Goal: Check status: Check status

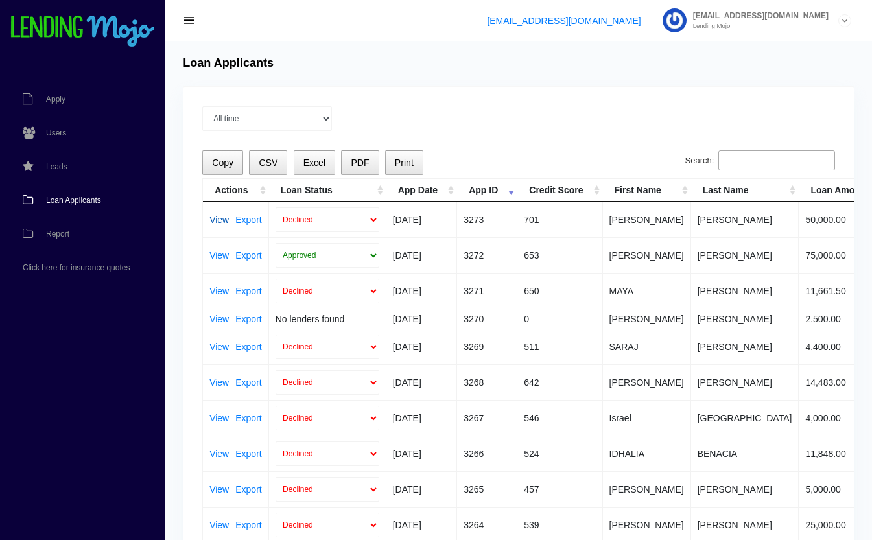
click at [221, 220] on link "View" at bounding box center [218, 219] width 19 height 9
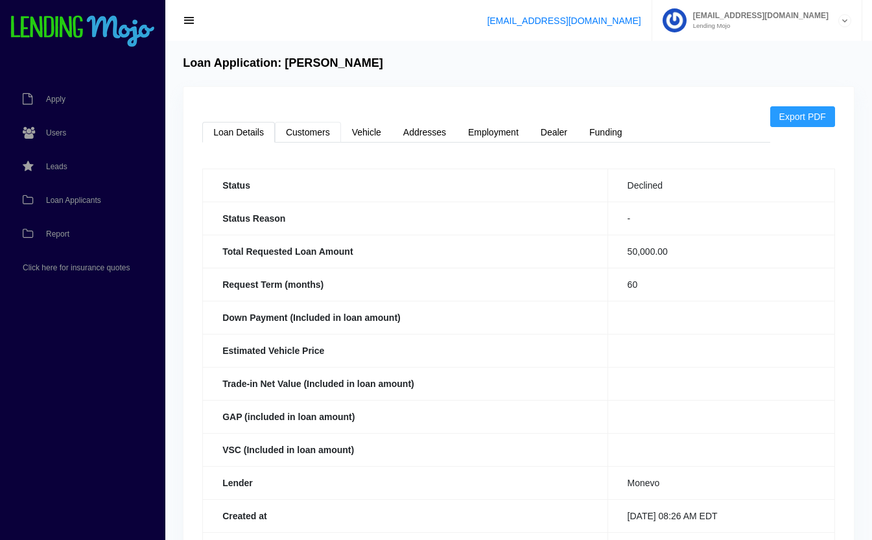
click at [313, 133] on link "Customers" at bounding box center [308, 132] width 66 height 21
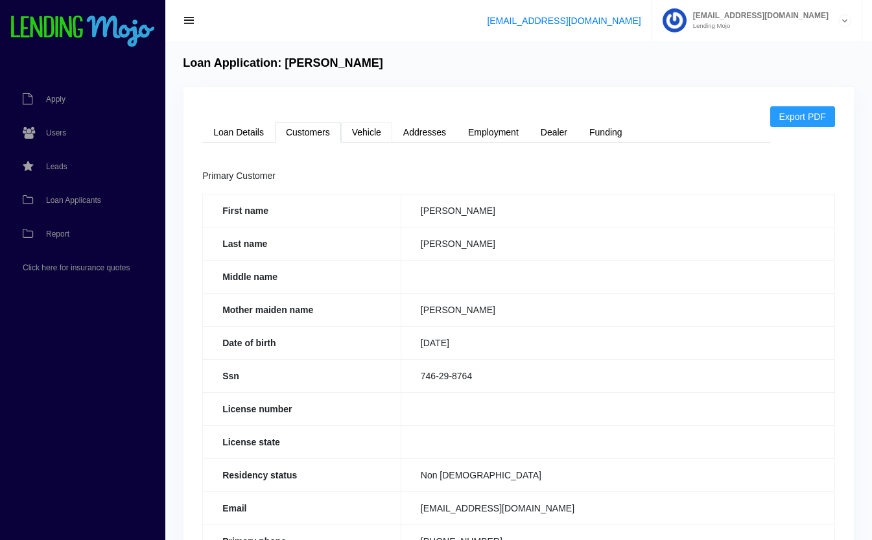
click at [368, 128] on link "Vehicle" at bounding box center [366, 132] width 51 height 21
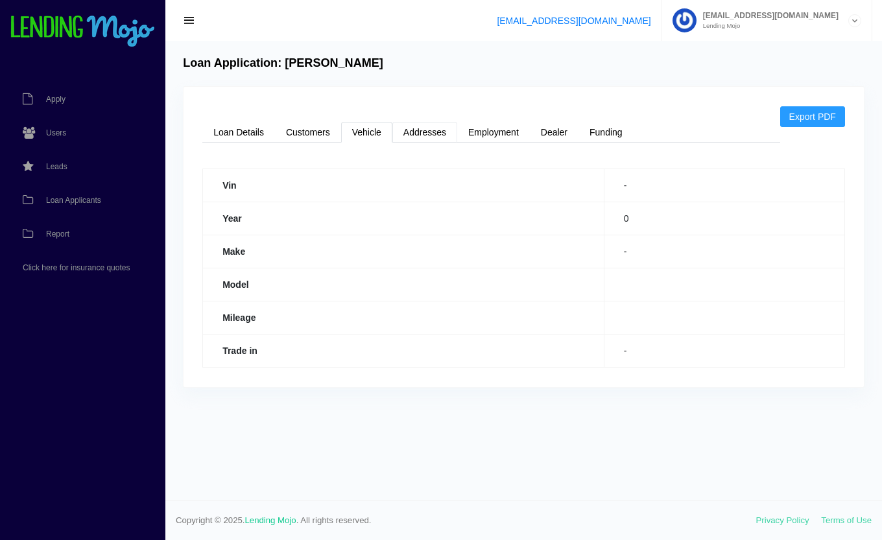
click at [432, 136] on link "Addresses" at bounding box center [424, 132] width 65 height 21
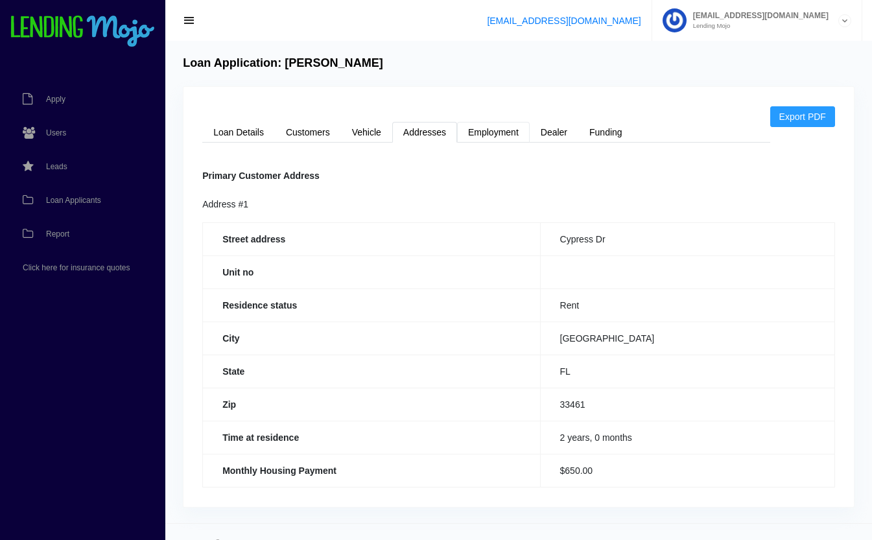
click at [496, 132] on link "Employment" at bounding box center [493, 132] width 73 height 21
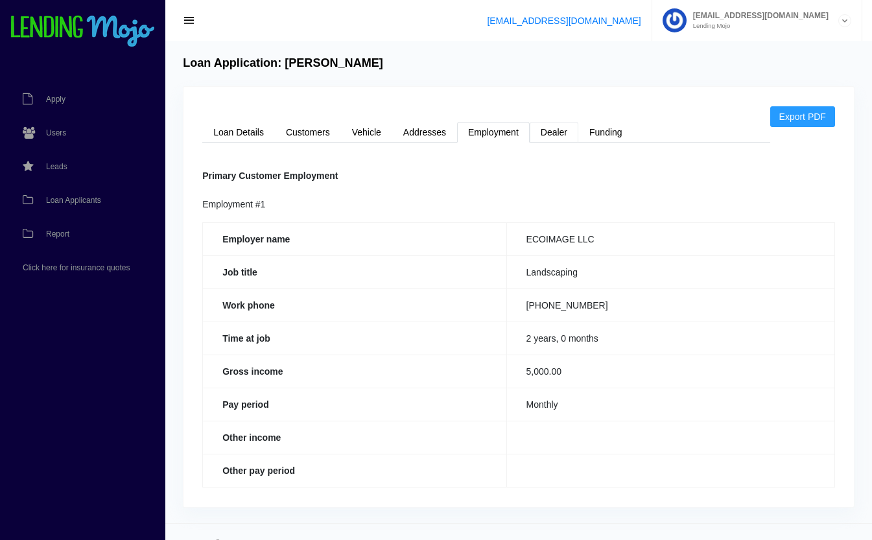
click at [552, 136] on link "Dealer" at bounding box center [554, 132] width 49 height 21
